Goal: Submit feedback/report problem: Submit feedback/report problem

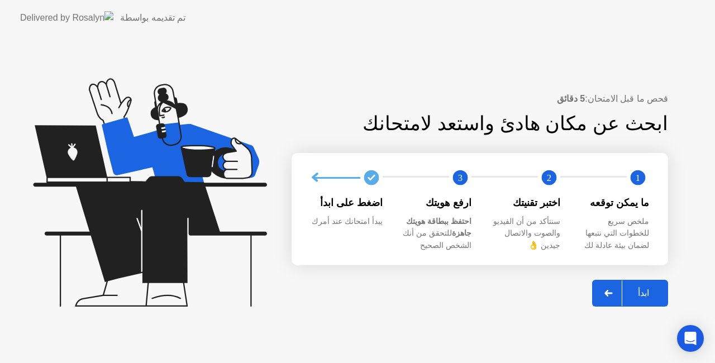
click at [646, 288] on div "ابدأ" at bounding box center [643, 293] width 42 height 11
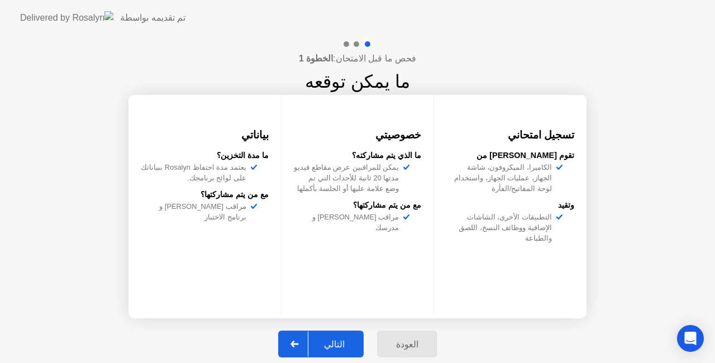
click at [336, 339] on div "التالي" at bounding box center [334, 344] width 52 height 11
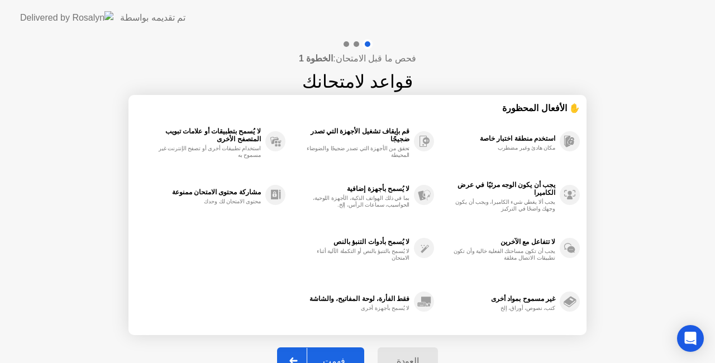
click at [335, 359] on div "فهمت" at bounding box center [334, 361] width 54 height 11
select select "**********"
select select "*******"
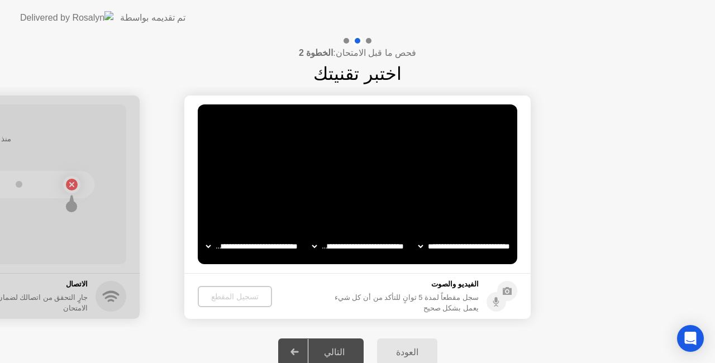
click at [402, 344] on button "العودة" at bounding box center [407, 352] width 60 height 27
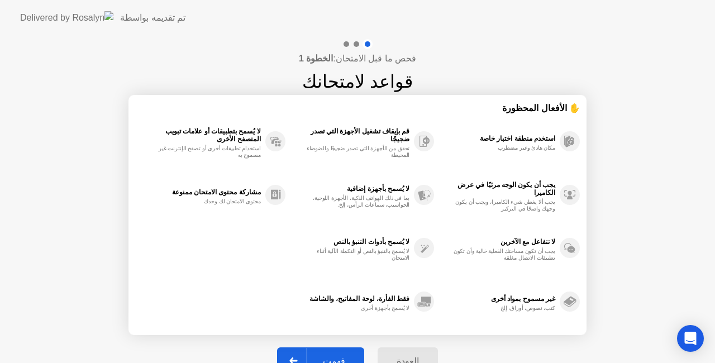
click at [334, 349] on button "فهمت" at bounding box center [320, 361] width 87 height 27
select select "**********"
select select "*******"
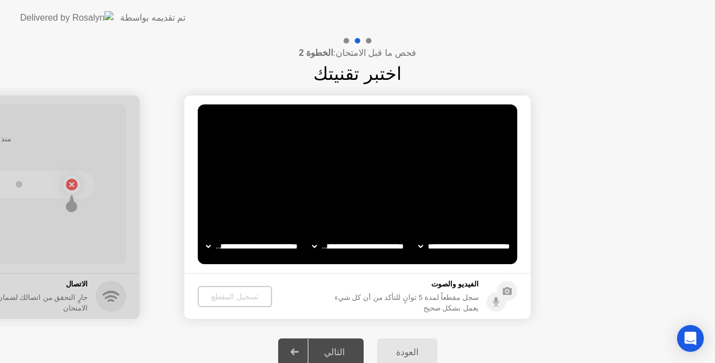
click at [532, 18] on header "تم تقديمه بواسطة" at bounding box center [357, 18] width 715 height 36
click at [425, 350] on div "العودة" at bounding box center [408, 352] width 54 height 11
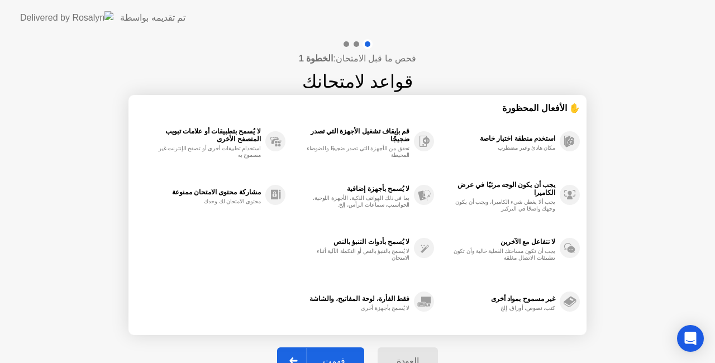
click at [341, 356] on div "فهمت" at bounding box center [334, 361] width 54 height 11
select select "**********"
select select "*******"
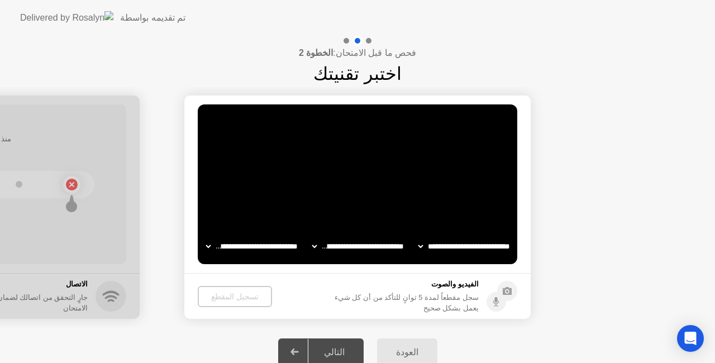
click at [326, 349] on div "التالي" at bounding box center [334, 352] width 52 height 11
click at [314, 246] on select "**********" at bounding box center [359, 246] width 96 height 22
click at [267, 183] on video at bounding box center [358, 184] width 320 height 160
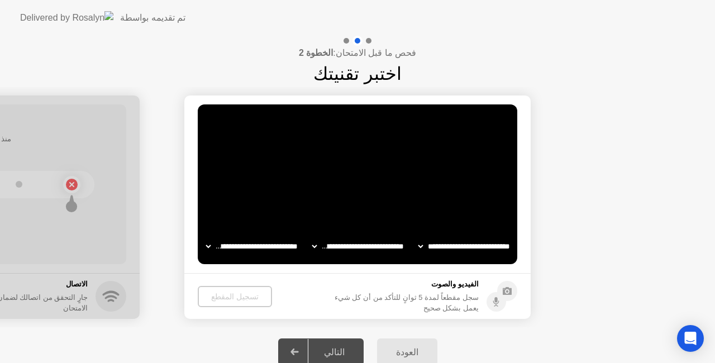
click at [502, 297] on circle at bounding box center [497, 302] width 20 height 20
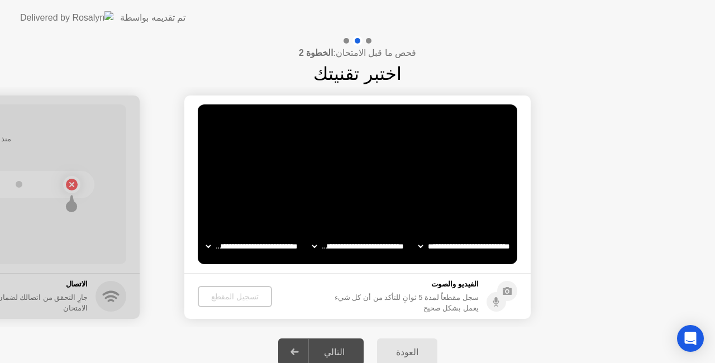
click at [501, 297] on circle at bounding box center [497, 302] width 20 height 20
click at [696, 332] on div "Open Intercom Messenger" at bounding box center [691, 339] width 30 height 30
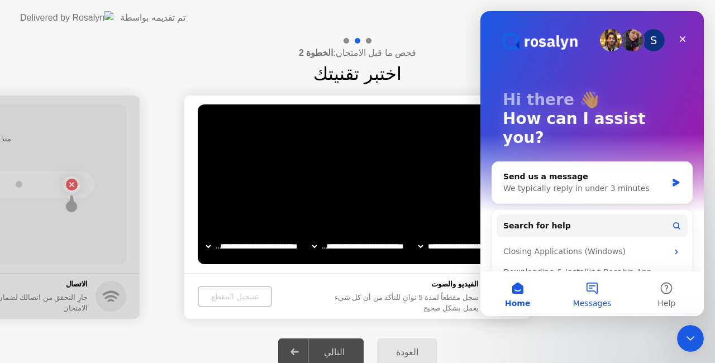
click at [600, 296] on button "Messages" at bounding box center [592, 294] width 74 height 45
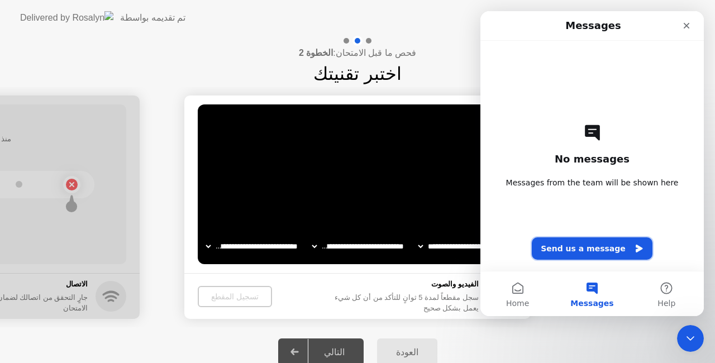
click at [587, 244] on button "Send us a message" at bounding box center [592, 248] width 121 height 22
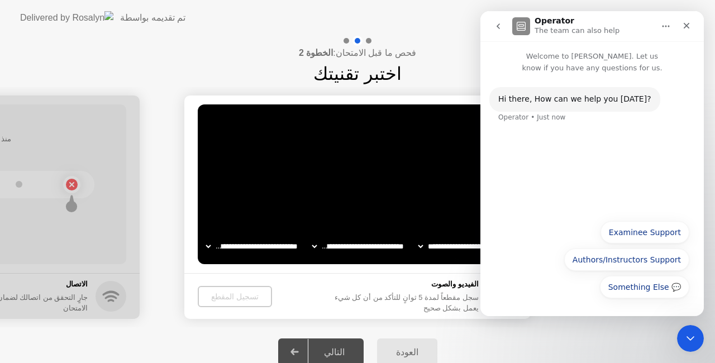
click at [651, 283] on button "Something Else 💬" at bounding box center [644, 287] width 89 height 22
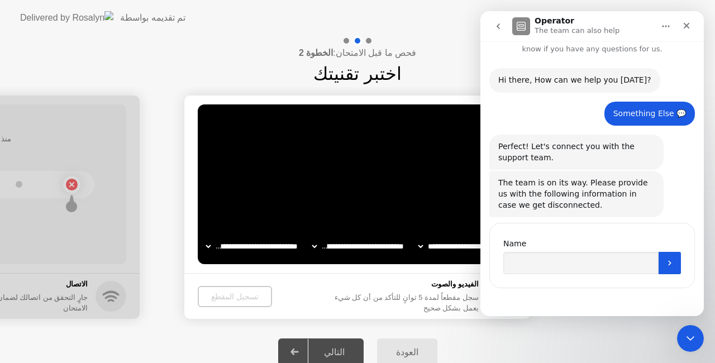
scroll to position [20, 0]
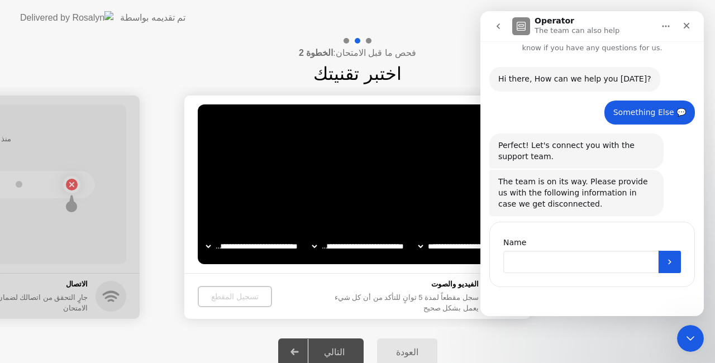
click at [563, 265] on input "Name" at bounding box center [580, 262] width 155 height 22
type input "*"
type input "**********"
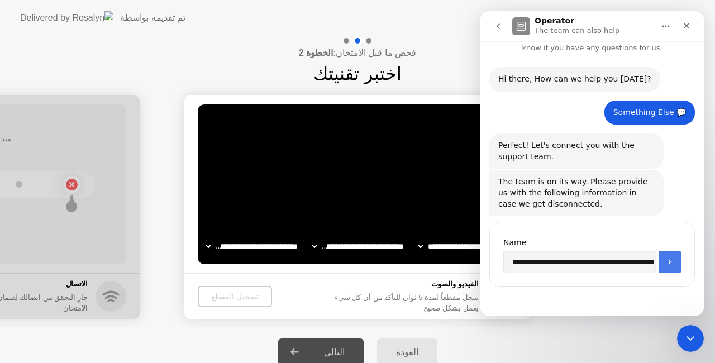
scroll to position [0, 0]
click at [665, 258] on icon "Submit" at bounding box center [669, 262] width 9 height 9
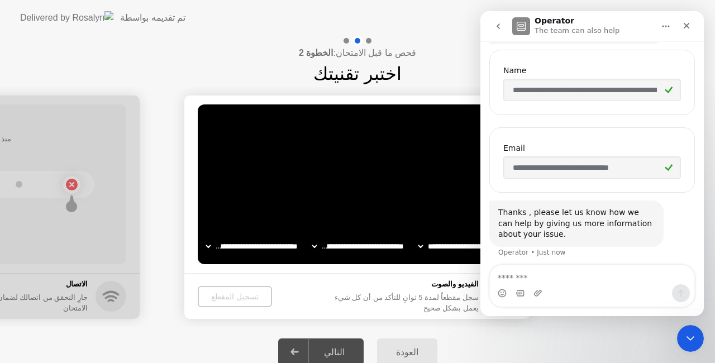
scroll to position [196, 0]
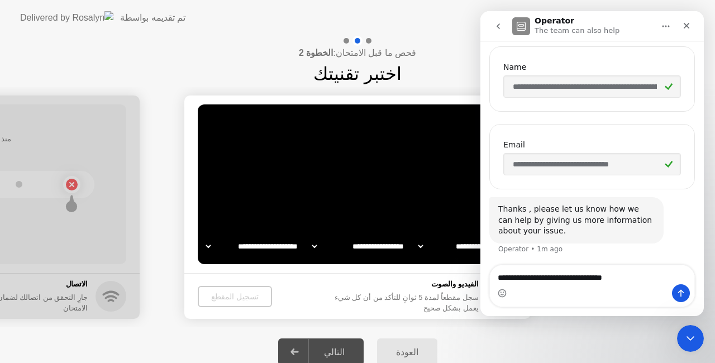
type textarea "**********"
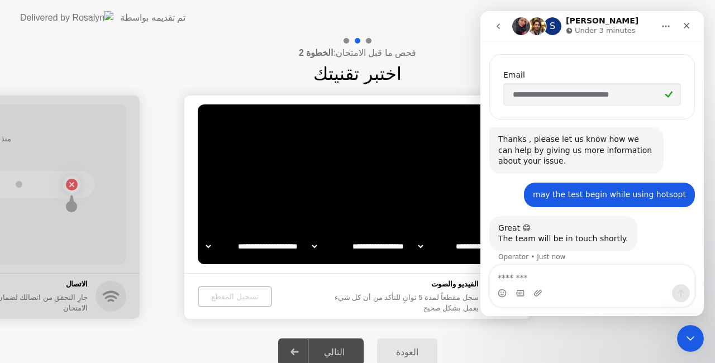
scroll to position [274, 0]
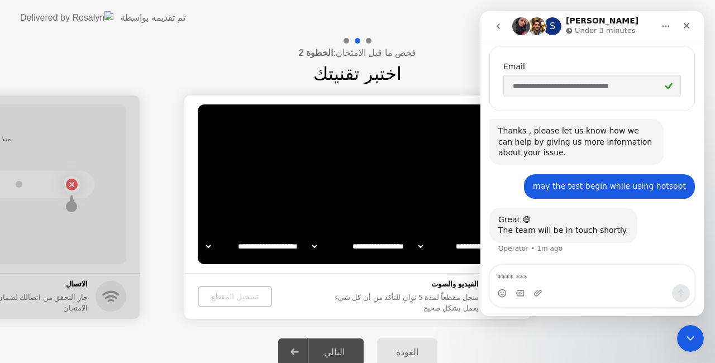
click at [437, 328] on div "العودة التالي" at bounding box center [357, 351] width 715 height 49
click at [321, 316] on footer "الفيديو والصوت سجل مقطعاً لمدة 5 ثوانٍ للتأكد من أن كل شيء يعمل بشكل صحيح تسجيل…" at bounding box center [357, 296] width 346 height 46
click at [466, 343] on div "العودة التالي" at bounding box center [357, 351] width 715 height 49
click at [606, 276] on textarea "Message…" at bounding box center [592, 274] width 205 height 19
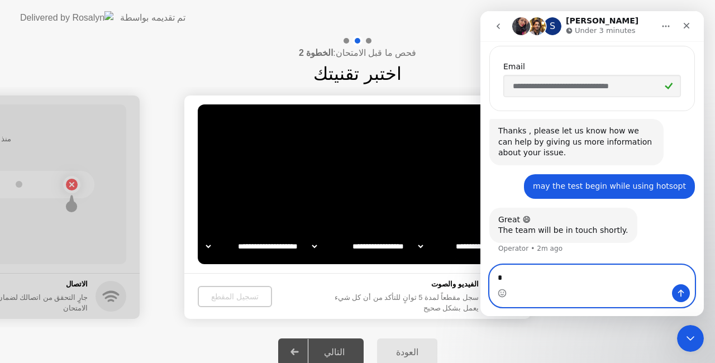
type textarea "**"
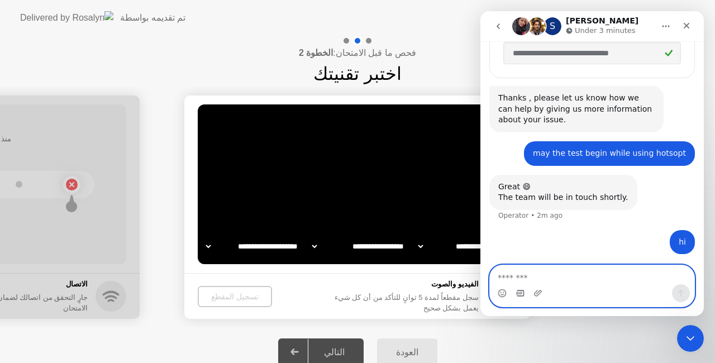
click at [518, 291] on icon "Gif picker" at bounding box center [520, 293] width 9 height 9
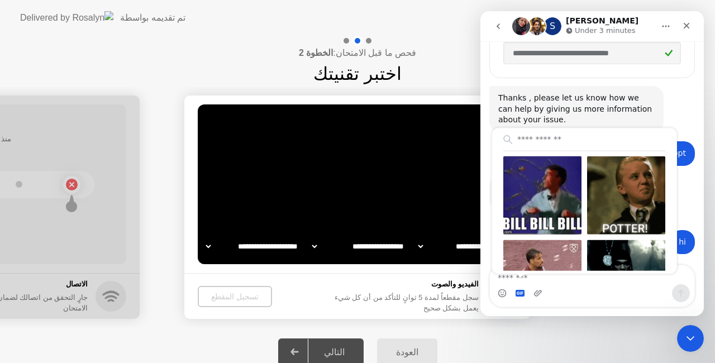
click at [655, 98] on div "Thanks , please let us know how we can help by giving us more information about…" at bounding box center [576, 109] width 174 height 46
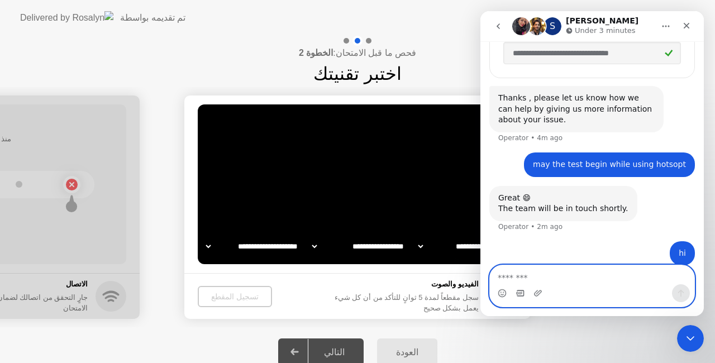
scroll to position [318, 0]
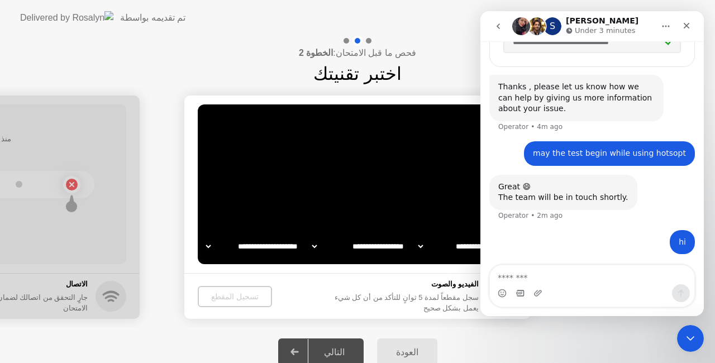
click at [161, 68] on div "فحص ما قبل الامتحان: الخطوة 2 اختبر تقنيتك" at bounding box center [357, 61] width 715 height 51
click at [688, 31] on div "Close" at bounding box center [687, 26] width 20 height 20
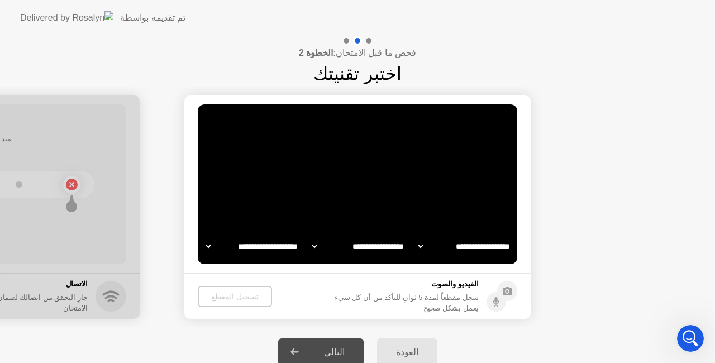
scroll to position [220, 0]
click at [688, 326] on div "Open Intercom Messenger" at bounding box center [689, 336] width 37 height 37
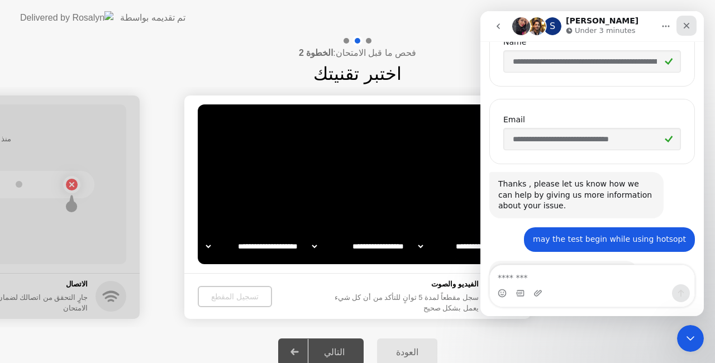
scroll to position [307, 0]
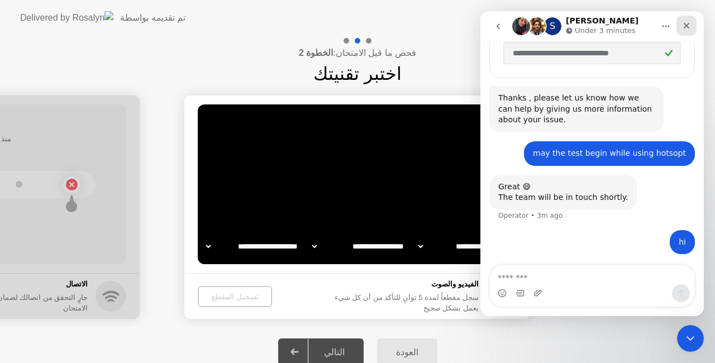
click at [685, 22] on icon "Close" at bounding box center [686, 25] width 9 height 9
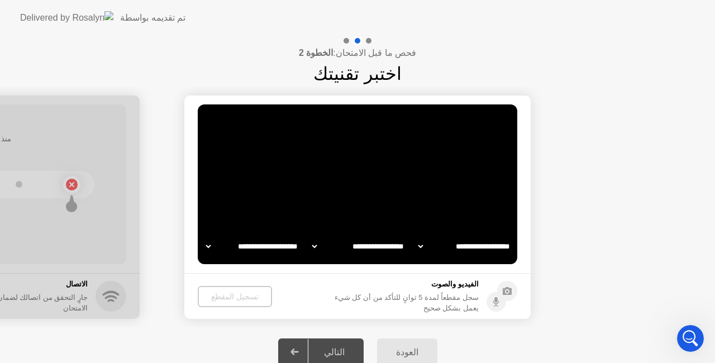
click at [498, 298] on circle at bounding box center [497, 302] width 20 height 20
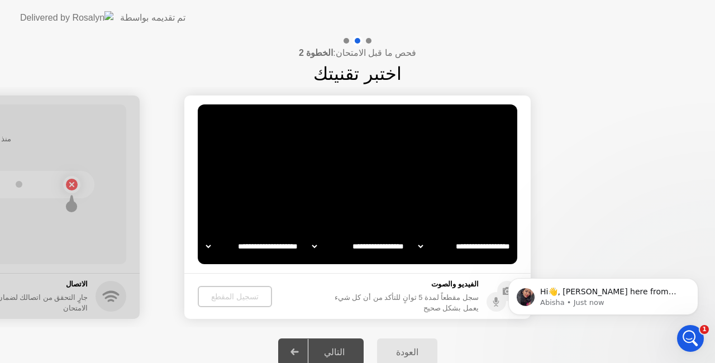
scroll to position [0, 0]
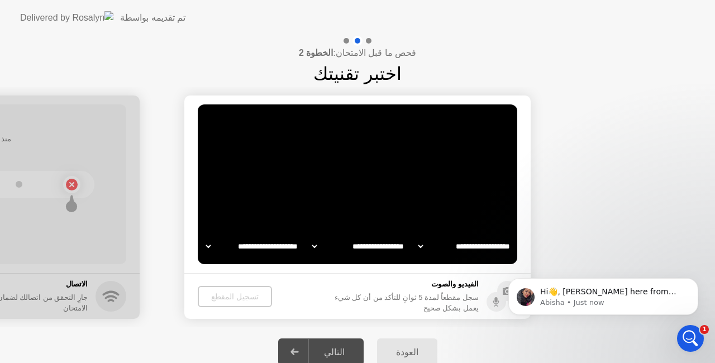
click at [405, 349] on div "العودة" at bounding box center [408, 352] width 54 height 11
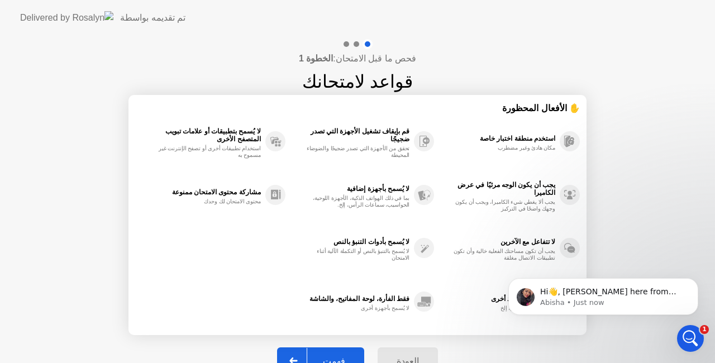
click at [344, 349] on button "فهمت" at bounding box center [320, 361] width 87 height 27
select select "**********"
select select "*******"
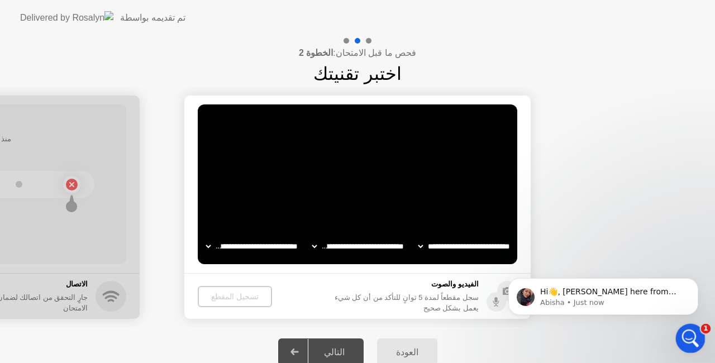
click at [693, 333] on icon "Open Intercom Messenger" at bounding box center [689, 337] width 18 height 18
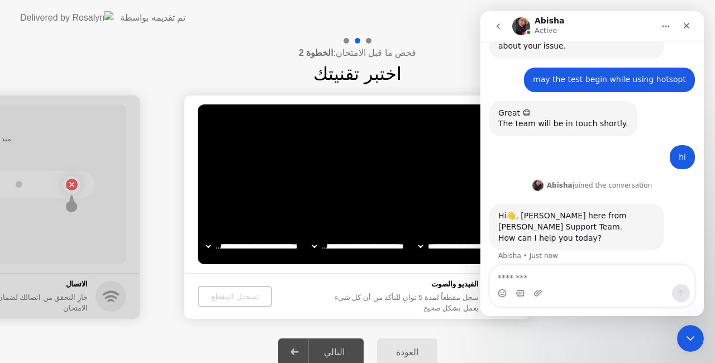
scroll to position [388, 0]
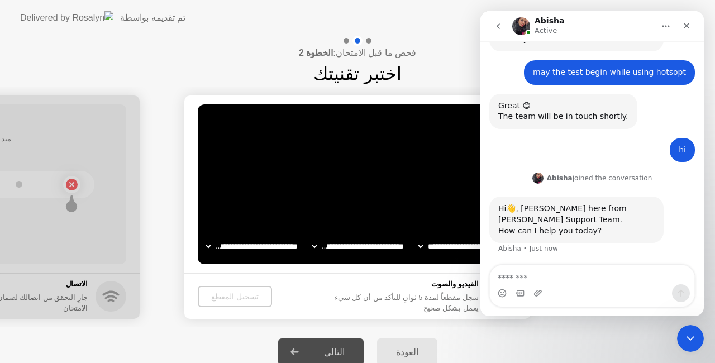
click at [561, 72] on div "may the test begin while using hotsopt" at bounding box center [609, 72] width 153 height 11
click at [555, 280] on textarea "Message…" at bounding box center [592, 274] width 205 height 19
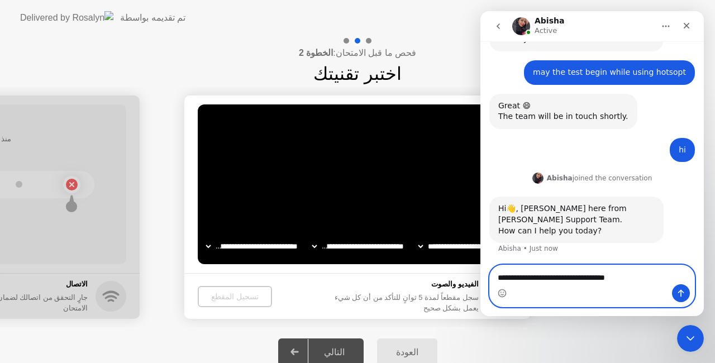
type textarea "**********"
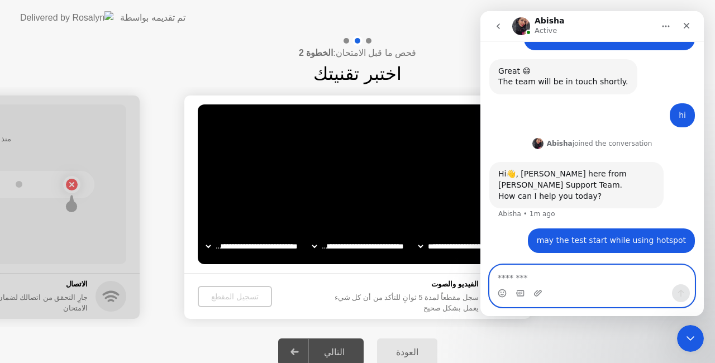
scroll to position [421, 0]
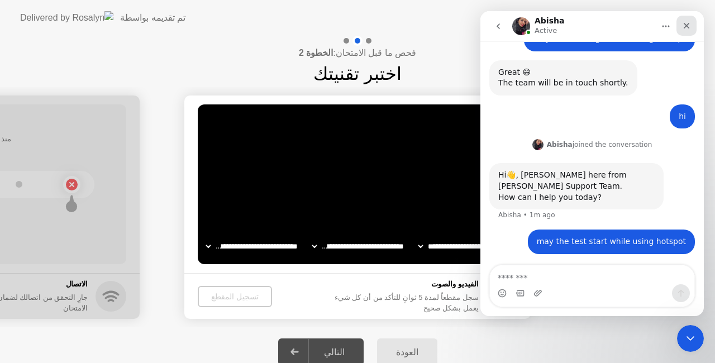
click at [690, 22] on icon "Close" at bounding box center [686, 25] width 9 height 9
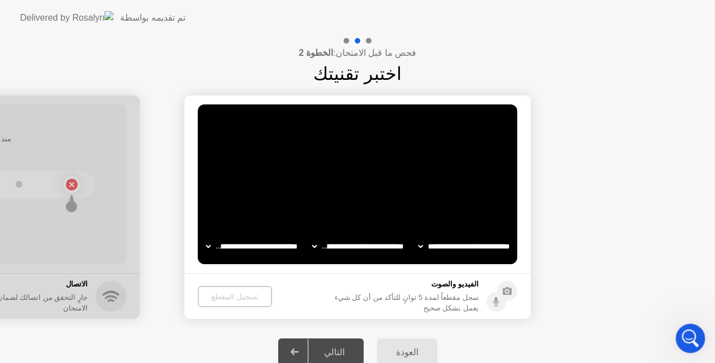
click at [697, 335] on icon "Open Intercom Messenger" at bounding box center [689, 337] width 18 height 18
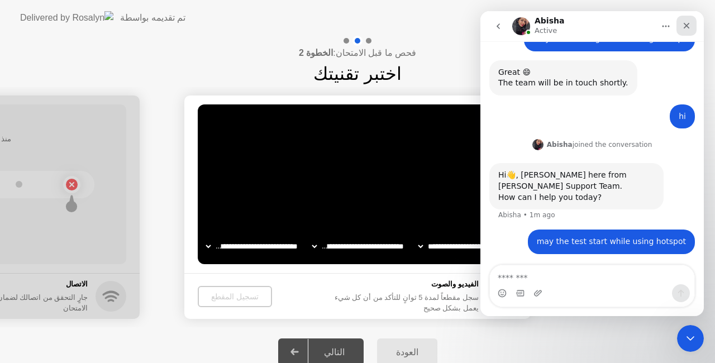
click at [685, 27] on icon "Close" at bounding box center [687, 26] width 6 height 6
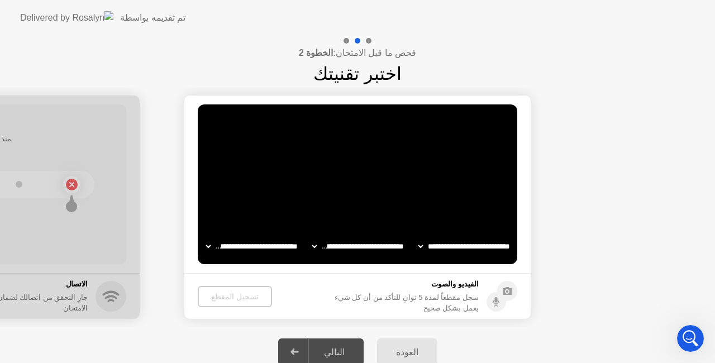
click at [403, 349] on div "العودة" at bounding box center [408, 352] width 54 height 11
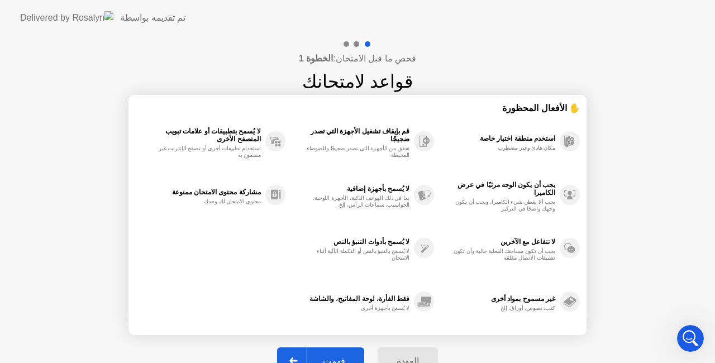
click at [346, 352] on button "فهمت" at bounding box center [320, 361] width 87 height 27
select select "**********"
select select "*******"
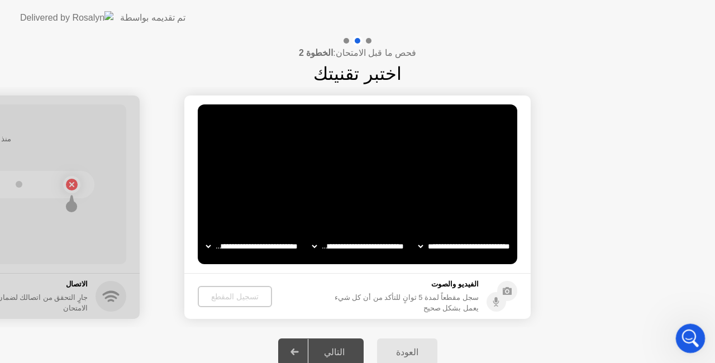
click at [697, 341] on div "Open Intercom Messenger" at bounding box center [689, 336] width 37 height 37
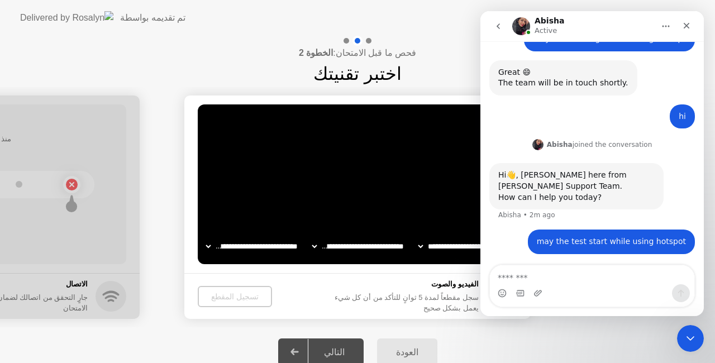
click at [584, 280] on textarea "Message…" at bounding box center [592, 274] width 205 height 19
click at [502, 293] on icon "Emoji picker" at bounding box center [502, 293] width 9 height 9
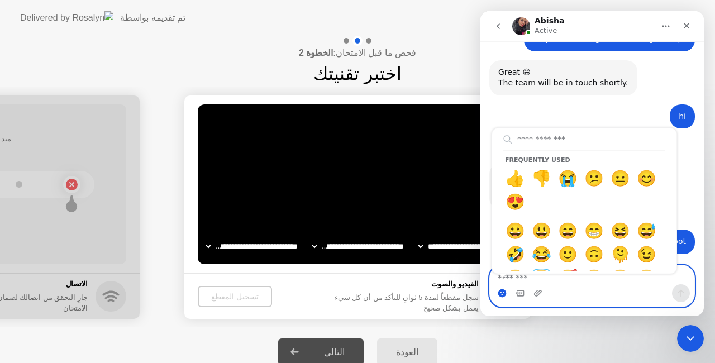
scroll to position [464, 0]
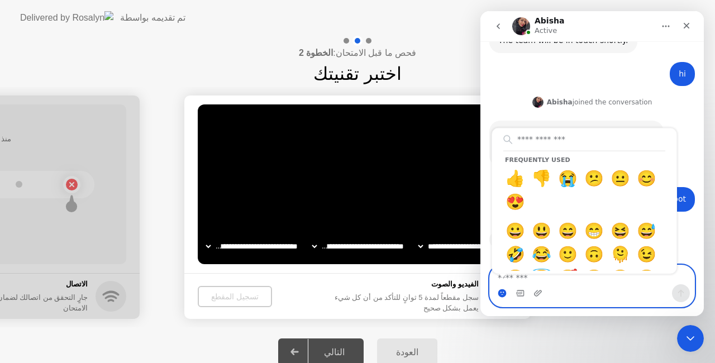
click at [502, 293] on circle "Emoji picker" at bounding box center [501, 292] width 7 height 7
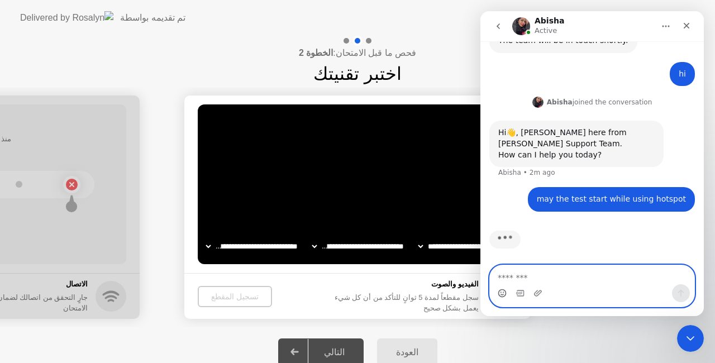
click at [502, 293] on icon "Emoji picker" at bounding box center [502, 293] width 9 height 9
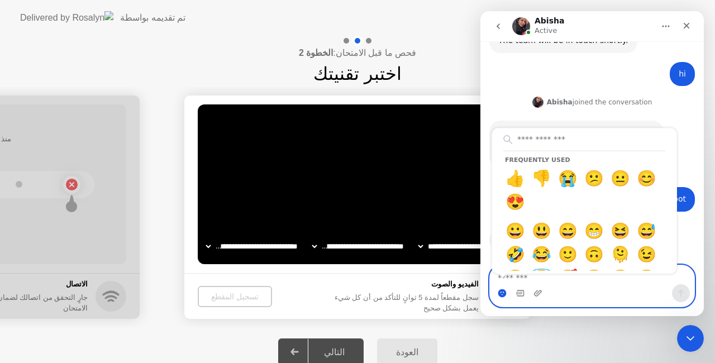
click at [502, 293] on circle "Emoji picker" at bounding box center [501, 292] width 7 height 7
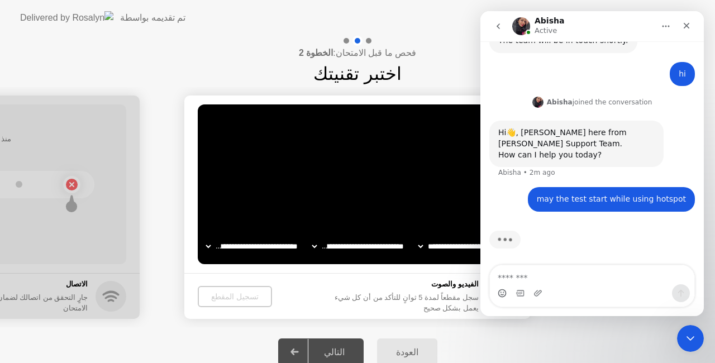
click at [495, 355] on div "العودة التالي" at bounding box center [357, 351] width 715 height 49
drag, startPoint x: 1, startPoint y: 144, endPoint x: 96, endPoint y: 158, distance: 96.6
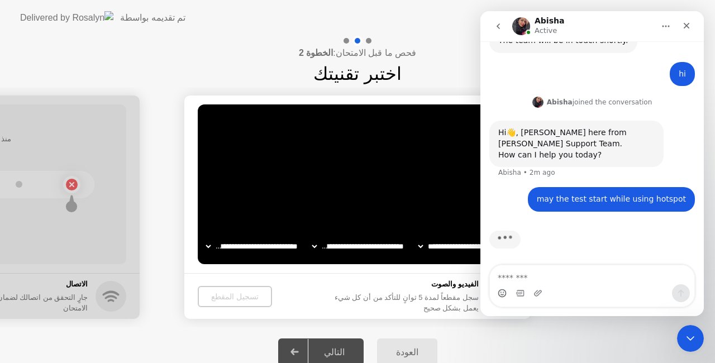
drag, startPoint x: 112, startPoint y: 292, endPoint x: 134, endPoint y: 258, distance: 40.2
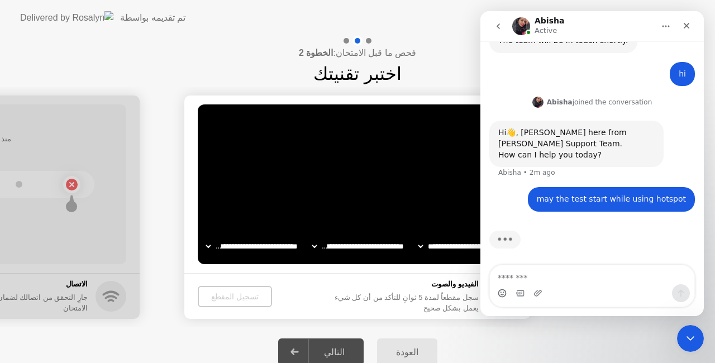
drag, startPoint x: 128, startPoint y: 218, endPoint x: 155, endPoint y: 236, distance: 32.4
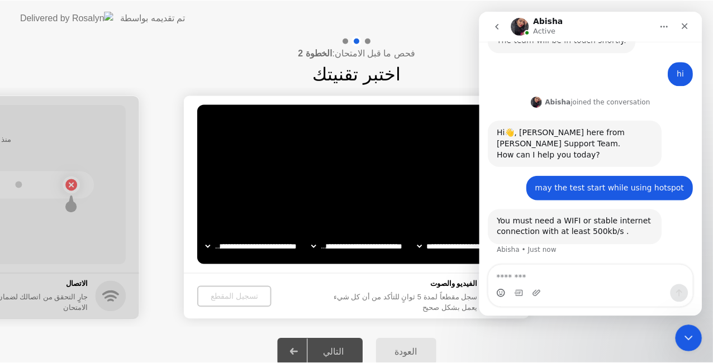
scroll to position [465, 0]
